Goal: Transaction & Acquisition: Purchase product/service

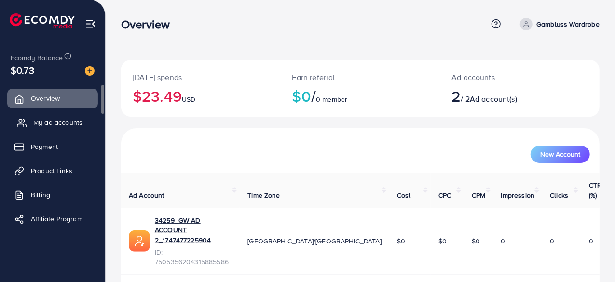
click at [60, 118] on span "My ad accounts" at bounding box center [57, 123] width 49 height 10
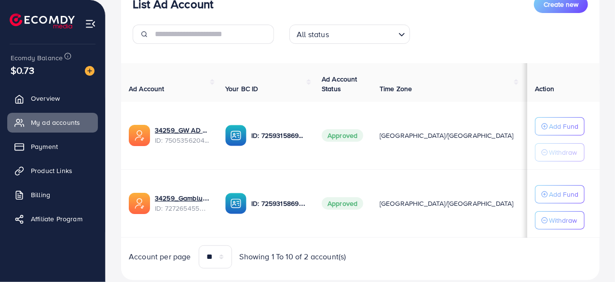
scroll to position [132, 0]
click at [87, 71] on img at bounding box center [90, 71] width 10 height 10
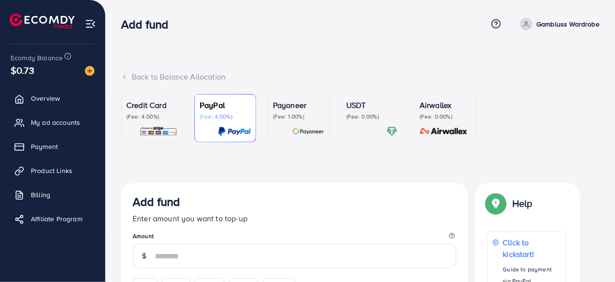
click at [349, 123] on div "USDT (Fee: 0.00%)" at bounding box center [371, 118] width 51 height 38
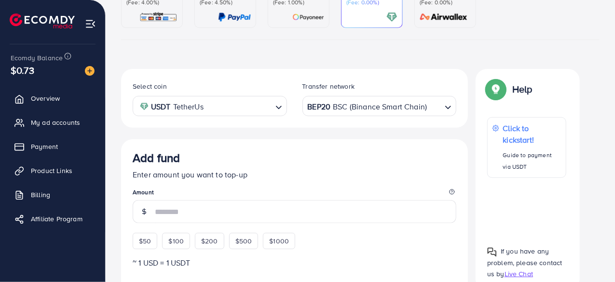
scroll to position [115, 0]
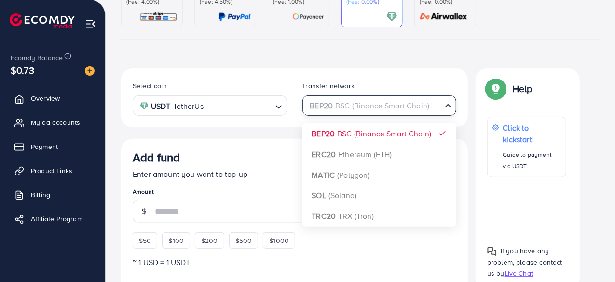
click at [362, 107] on div "BEP20 BSC (Binance Smart Chain)" at bounding box center [374, 104] width 136 height 17
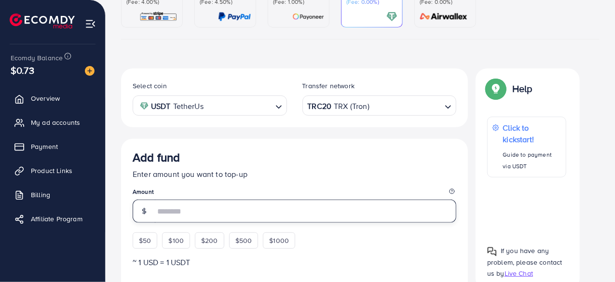
click at [272, 213] on input "number" at bounding box center [305, 211] width 301 height 23
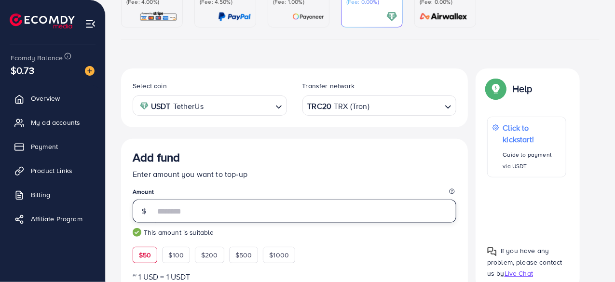
type input "**"
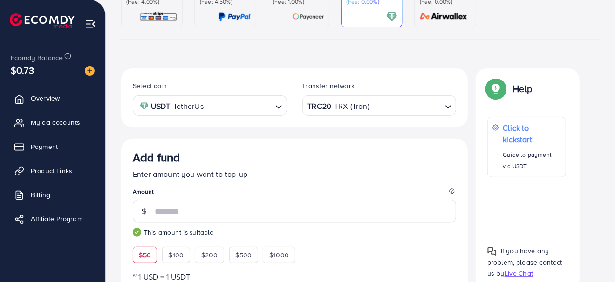
click at [298, 165] on div "Add fund" at bounding box center [294, 159] width 323 height 18
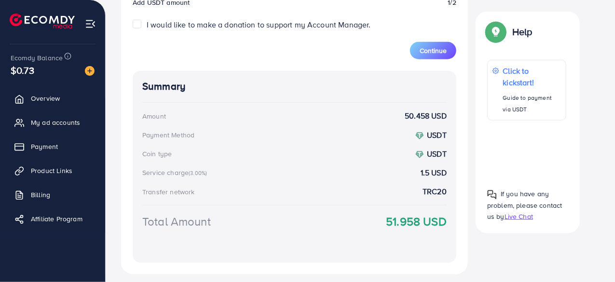
scroll to position [445, 0]
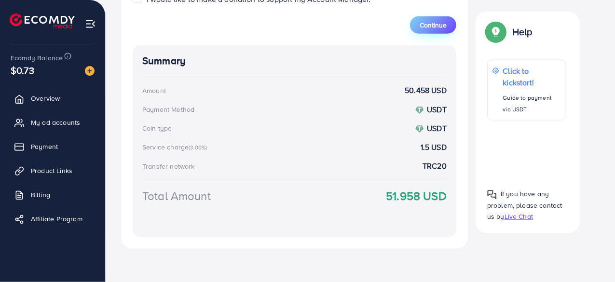
click at [430, 23] on span "Continue" at bounding box center [432, 25] width 27 height 10
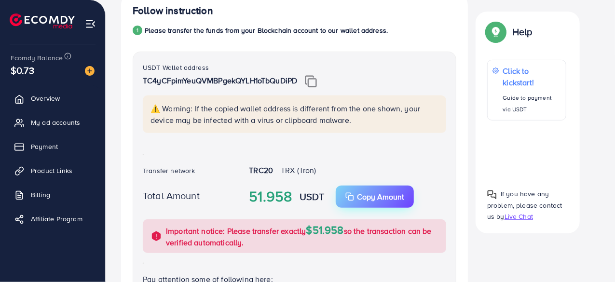
scroll to position [190, 0]
click at [313, 82] on img at bounding box center [311, 81] width 12 height 13
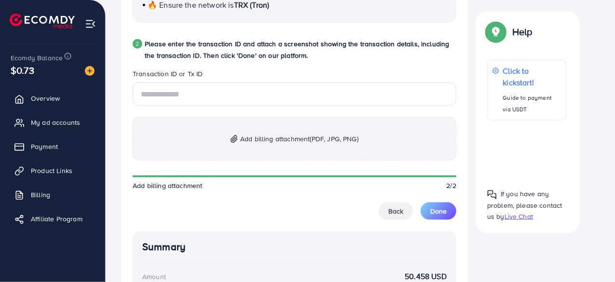
scroll to position [504, 0]
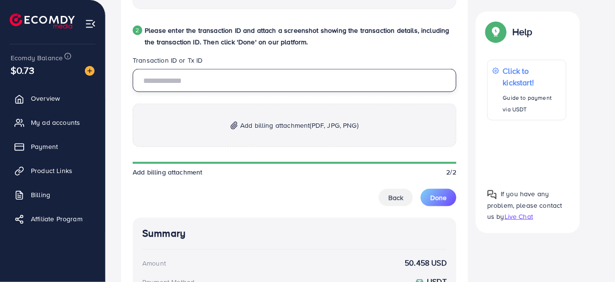
click at [269, 85] on input "text" at bounding box center [294, 80] width 323 height 23
paste input "**********"
type input "**********"
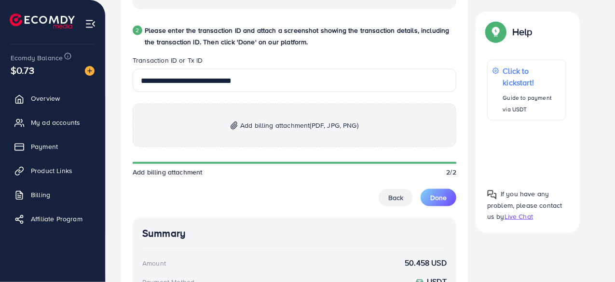
click at [277, 128] on span "Add billing attachment (PDF, JPG, PNG)" at bounding box center [299, 126] width 118 height 12
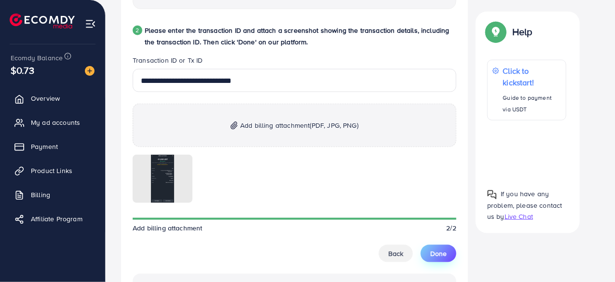
click at [442, 252] on span "Done" at bounding box center [438, 254] width 16 height 10
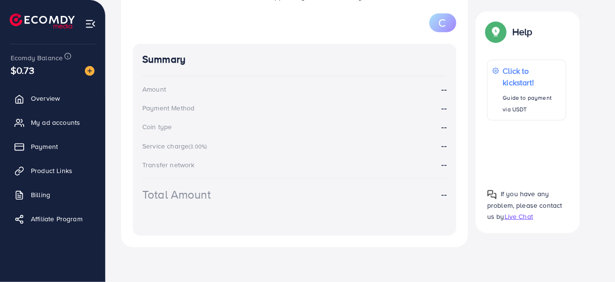
scroll to position [184, 0]
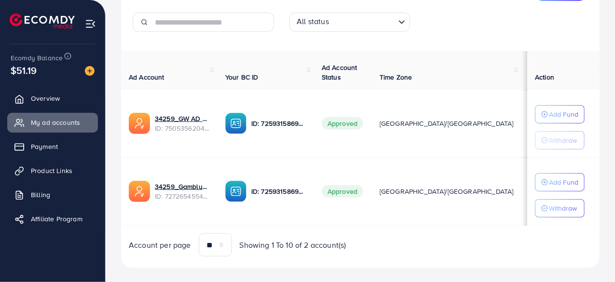
scroll to position [162, 0]
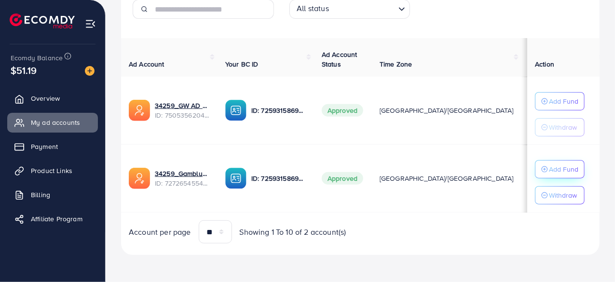
click at [555, 161] on button "Add Fund" at bounding box center [560, 169] width 50 height 18
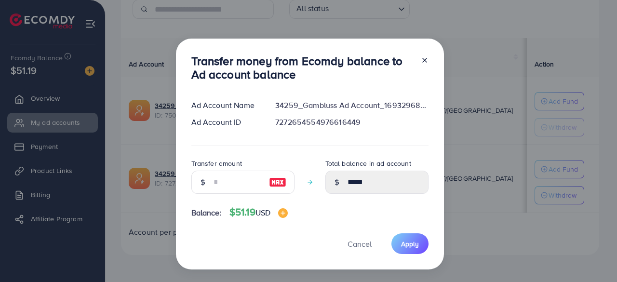
click at [274, 183] on img at bounding box center [277, 182] width 17 height 12
type input "**"
type input "*****"
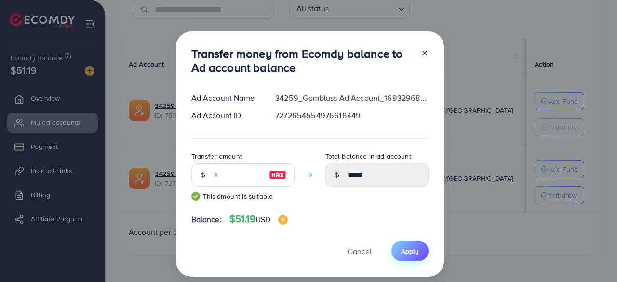
click at [413, 254] on span "Apply" at bounding box center [410, 251] width 18 height 10
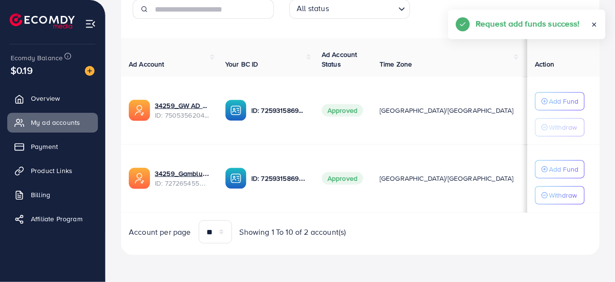
scroll to position [134, 0]
